Goal: Task Accomplishment & Management: Use online tool/utility

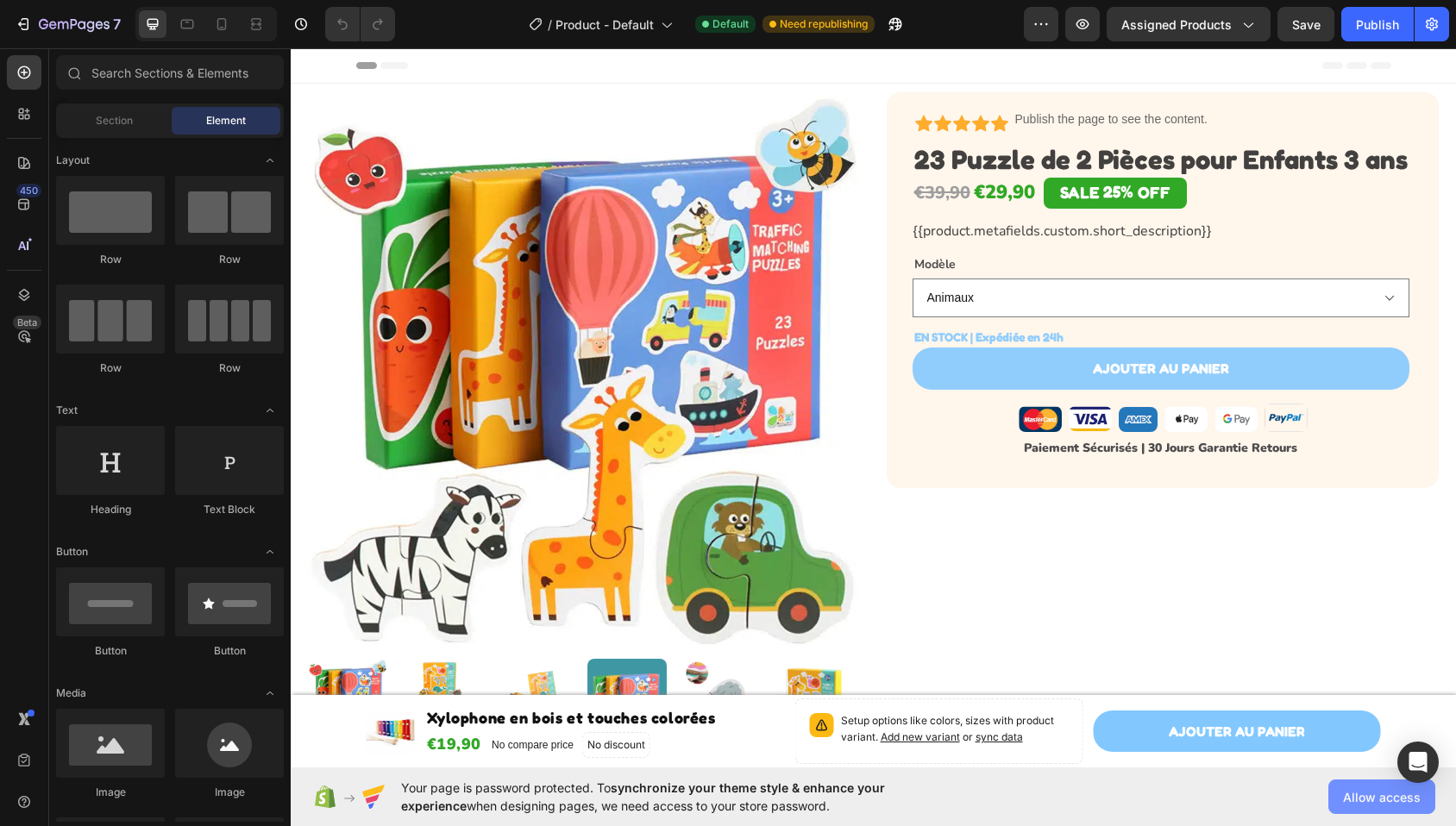
click at [1357, 799] on span "Allow access" at bounding box center [1381, 797] width 78 height 18
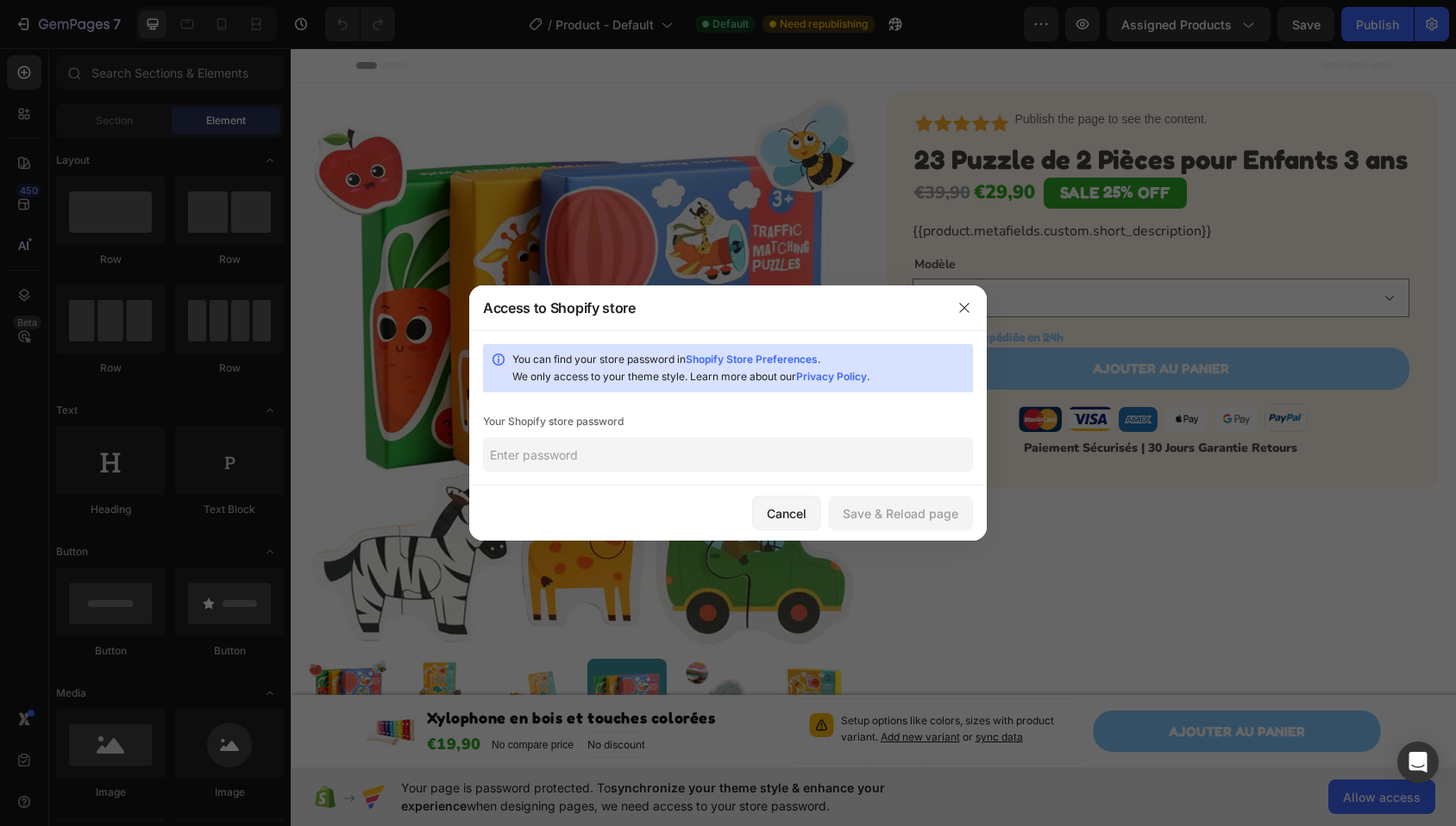
click at [531, 446] on input "text" at bounding box center [728, 454] width 490 height 34
type input "badass"
click at [882, 525] on button "Save & Reload page" at bounding box center [900, 513] width 145 height 34
